Goal: Obtain resource: Download file/media

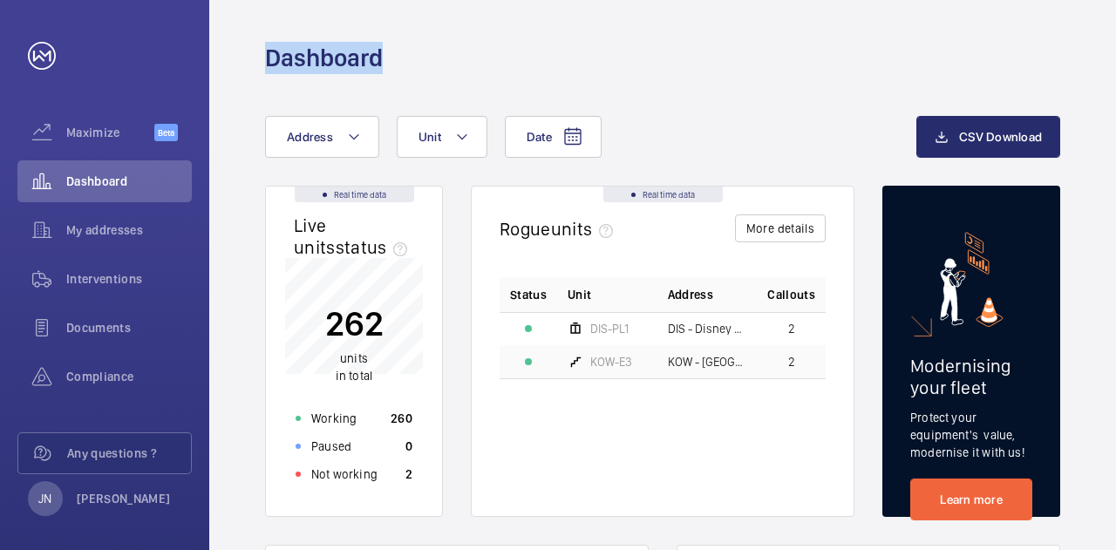
drag, startPoint x: 593, startPoint y: -6, endPoint x: 694, endPoint y: -6, distance: 101.1
click at [694, 0] on html "Your request has been sent. We will contact you soon. Maximize Beta Dashboard M…" at bounding box center [558, 275] width 1116 height 550
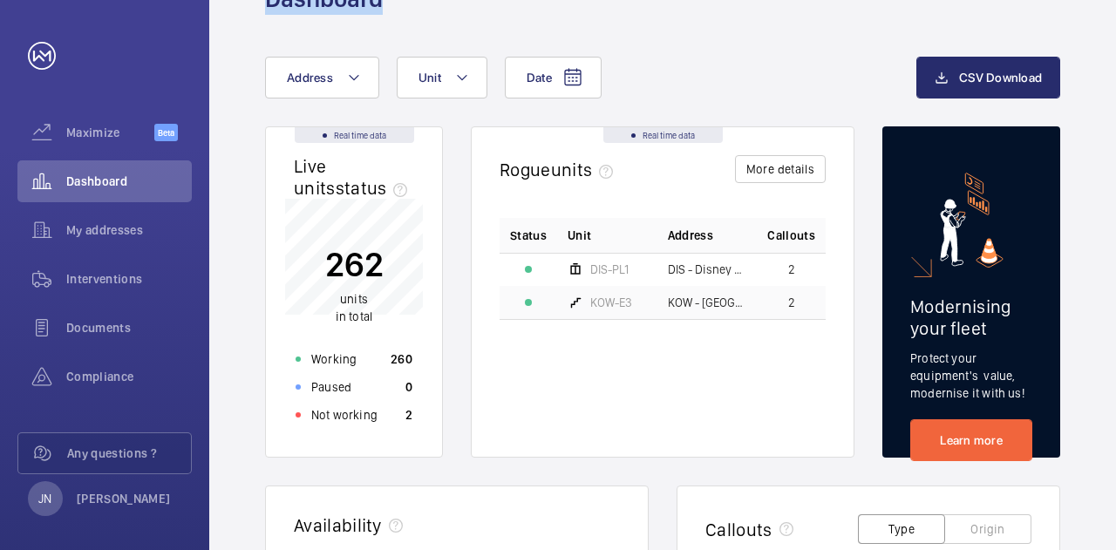
scroll to position [87, 0]
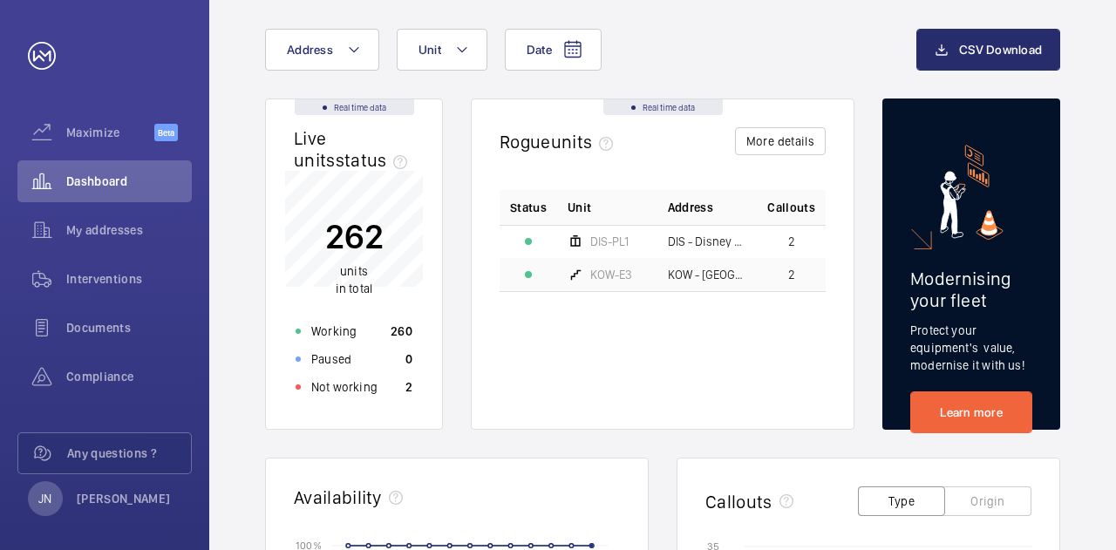
click at [694, 41] on div "Date Address Unit" at bounding box center [590, 50] width 651 height 42
click at [120, 275] on span "Interventions" at bounding box center [129, 278] width 126 height 17
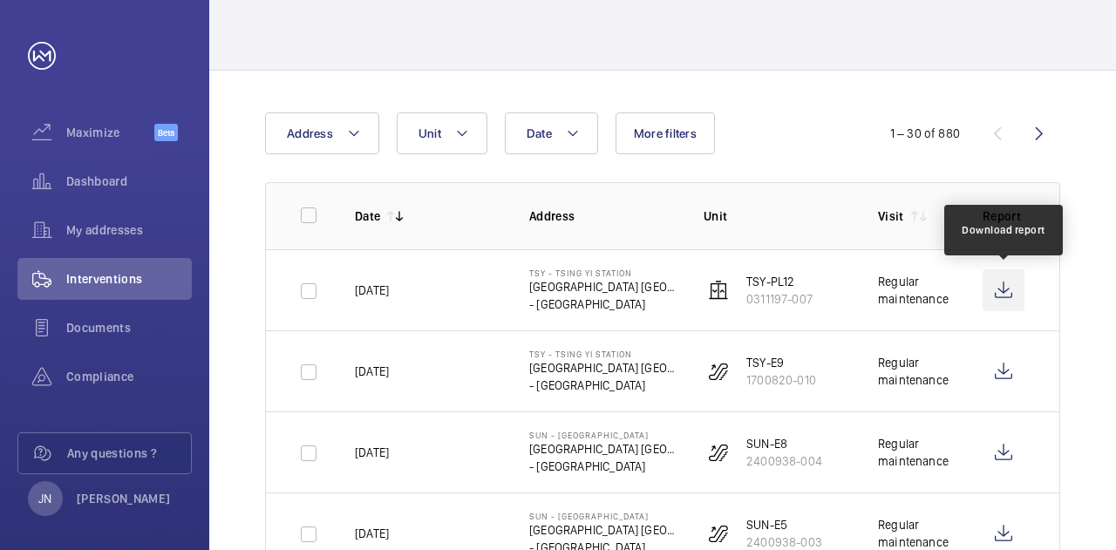
click at [1006, 291] on wm-front-icon-button at bounding box center [1003, 290] width 42 height 42
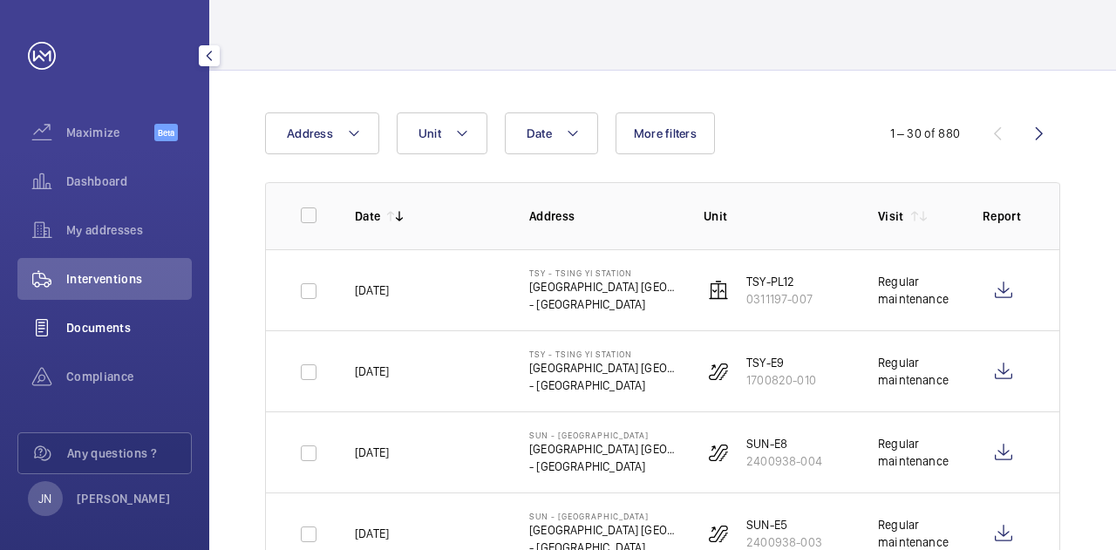
click at [139, 322] on span "Documents" at bounding box center [129, 327] width 126 height 17
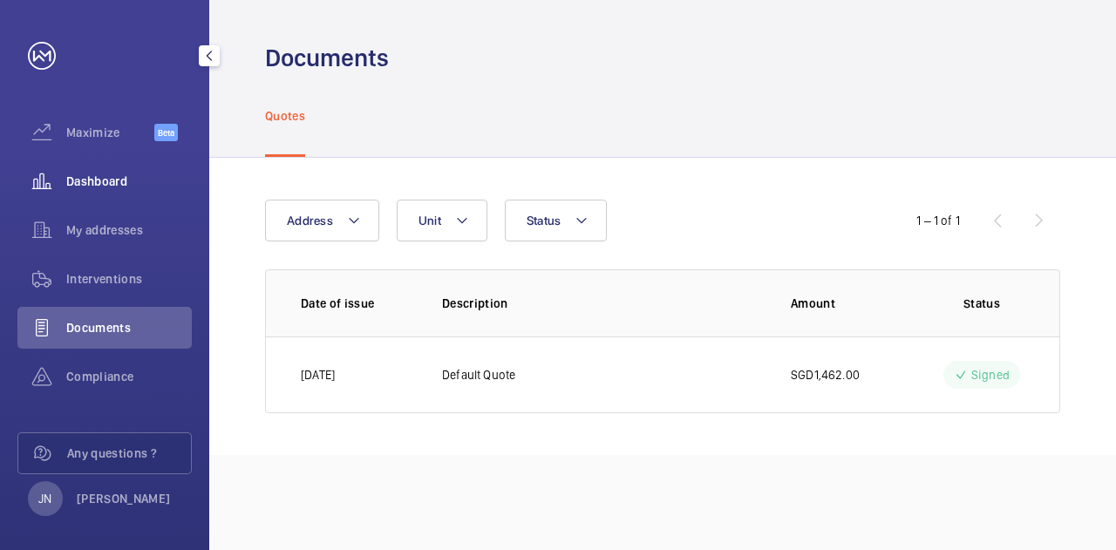
click at [85, 186] on span "Dashboard" at bounding box center [129, 181] width 126 height 17
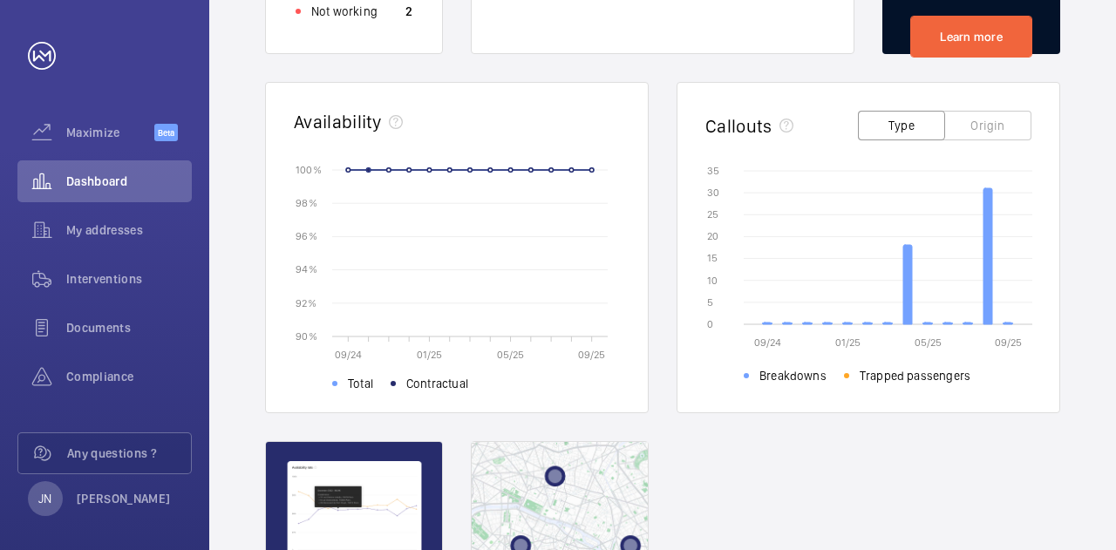
scroll to position [436, 0]
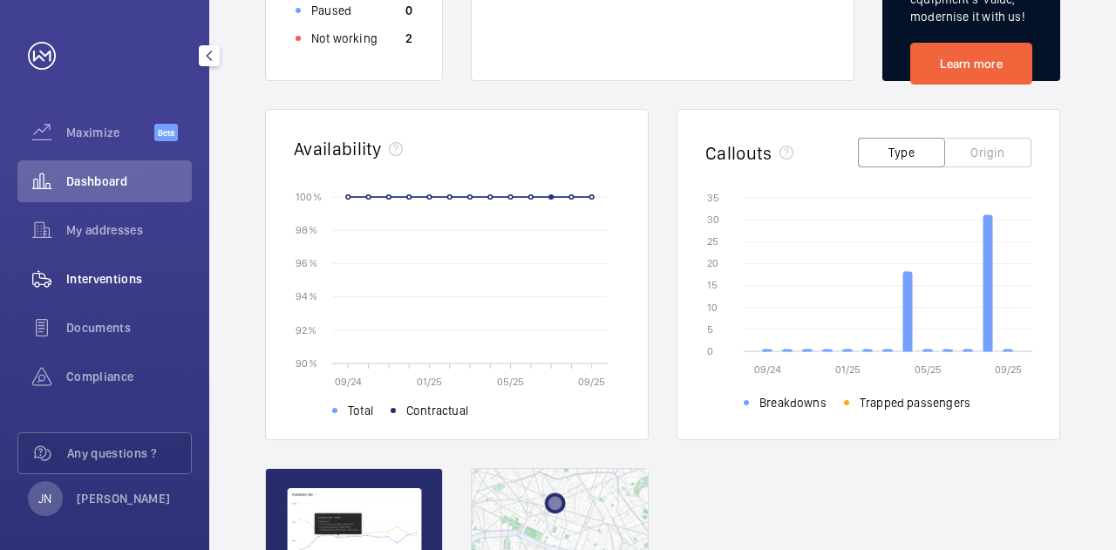
click at [103, 279] on span "Interventions" at bounding box center [129, 278] width 126 height 17
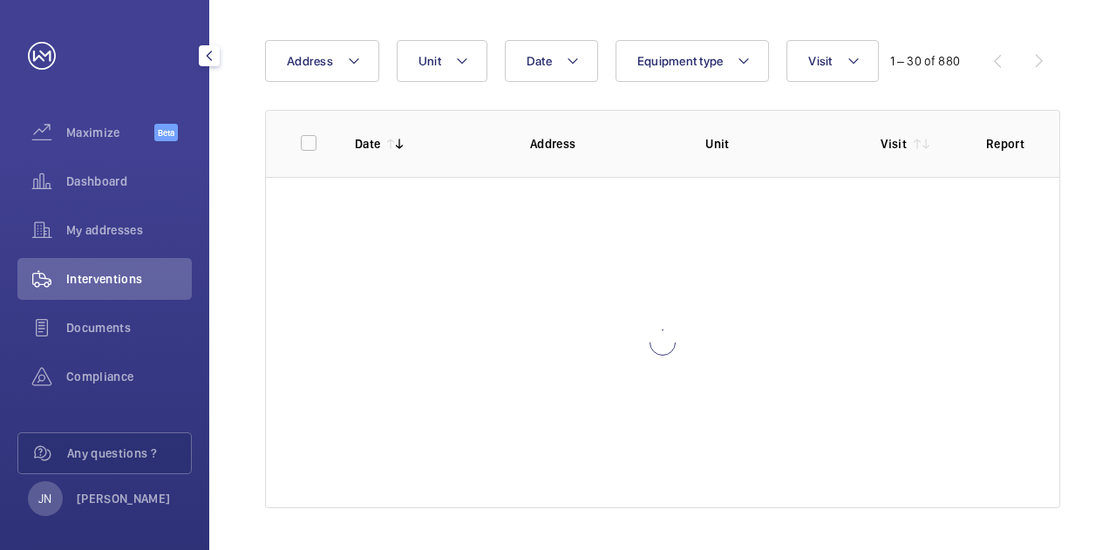
scroll to position [159, 0]
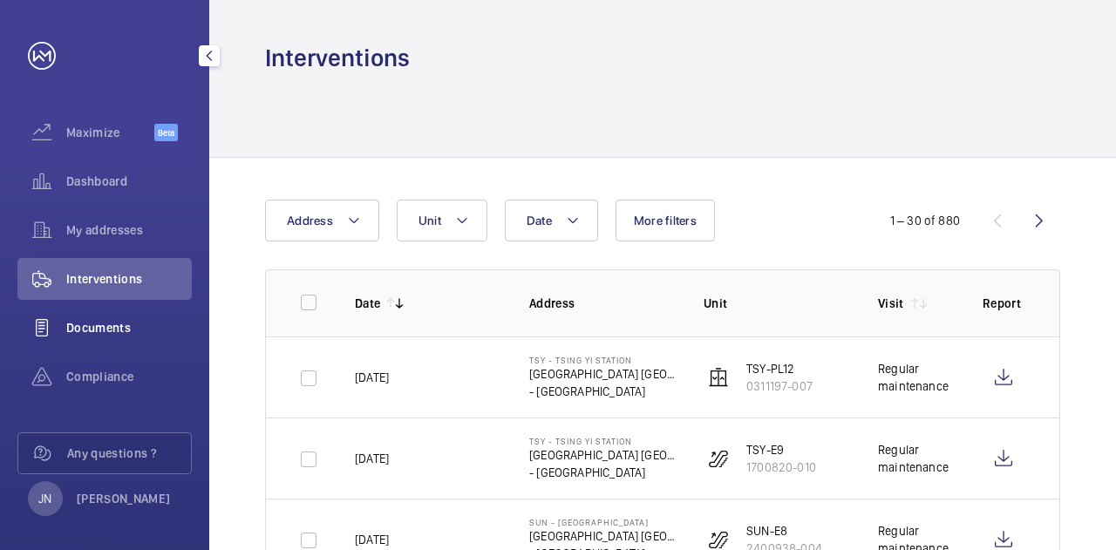
drag, startPoint x: 65, startPoint y: 325, endPoint x: 0, endPoint y: 308, distance: 66.8
click at [65, 325] on wm-front-icon-button at bounding box center [41, 328] width 49 height 42
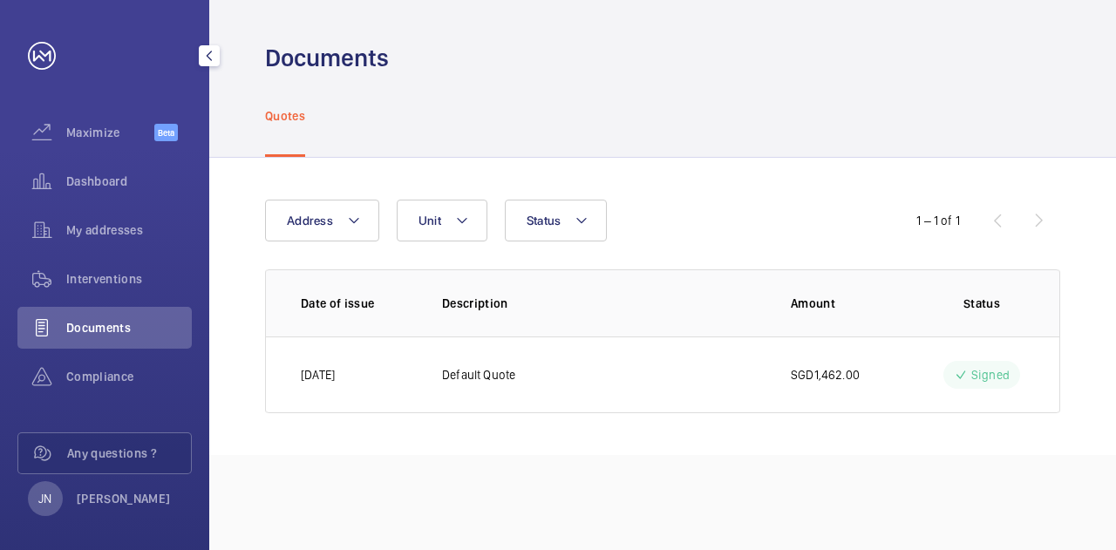
click at [75, 158] on div "Maximize Beta" at bounding box center [104, 136] width 174 height 49
click at [77, 175] on span "Dashboard" at bounding box center [129, 181] width 126 height 17
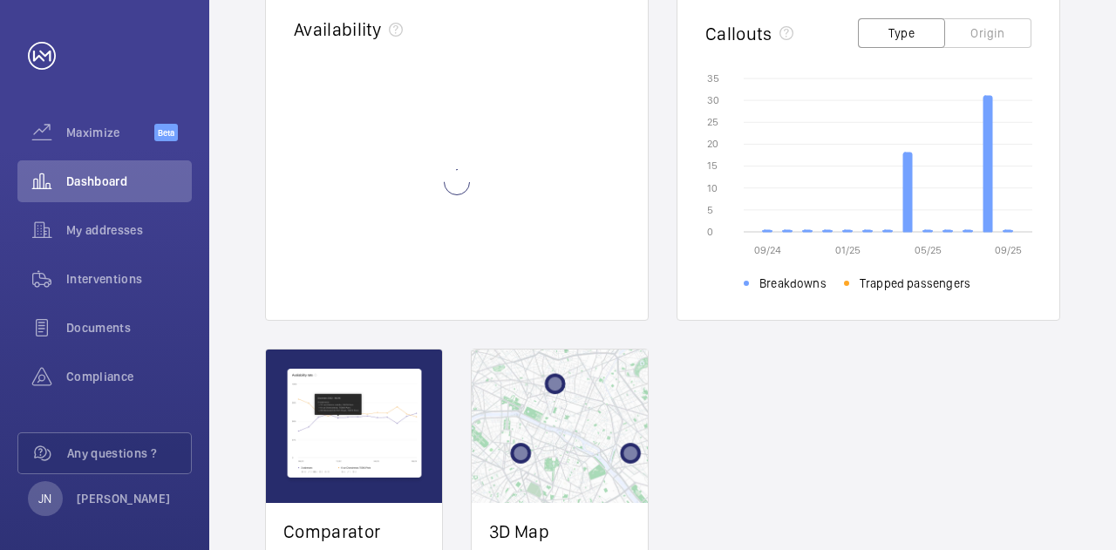
scroll to position [436, 0]
